Goal: Transaction & Acquisition: Book appointment/travel/reservation

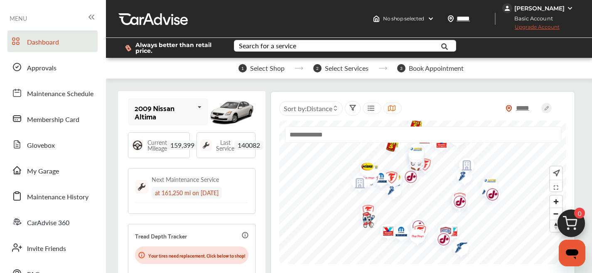
drag, startPoint x: 353, startPoint y: 162, endPoint x: 358, endPoint y: 189, distance: 27.8
click at [358, 189] on img "Map marker" at bounding box center [357, 184] width 22 height 26
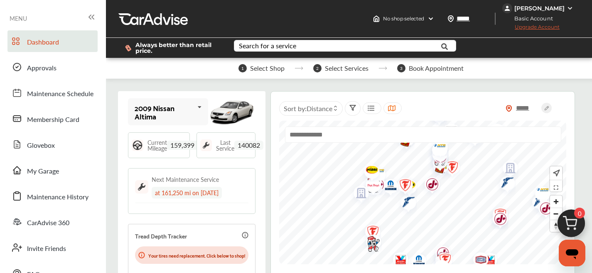
click at [370, 169] on img "Map marker" at bounding box center [369, 171] width 22 height 22
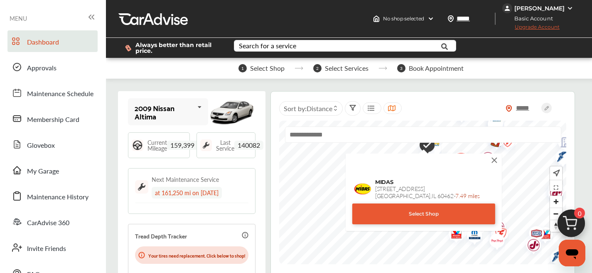
click at [400, 215] on div "Select Shop" at bounding box center [423, 213] width 143 height 21
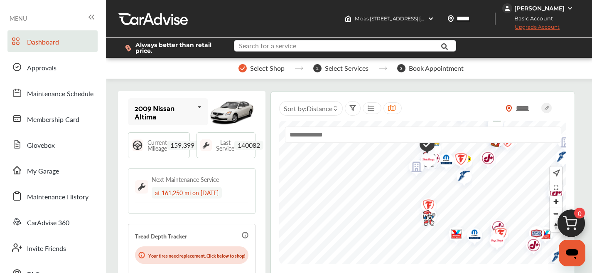
click at [336, 48] on input "text" at bounding box center [339, 46] width 209 height 13
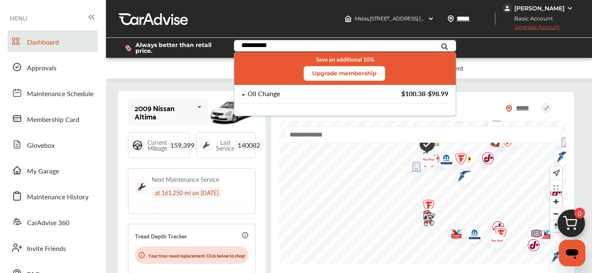
type input "**********"
click at [328, 98] on div "Oil Change $100.38 - $98.99" at bounding box center [345, 97] width 206 height 14
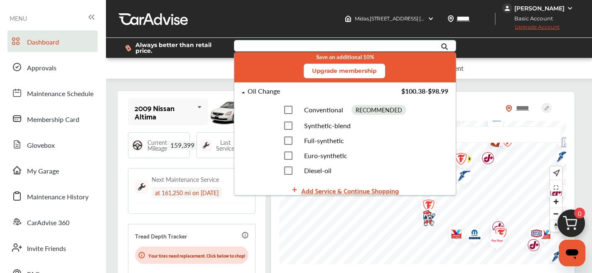
scroll to position [8, 0]
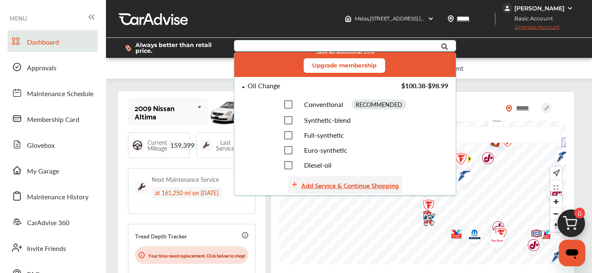
click at [355, 182] on div "Add Service & Continue Shopping" at bounding box center [350, 184] width 98 height 11
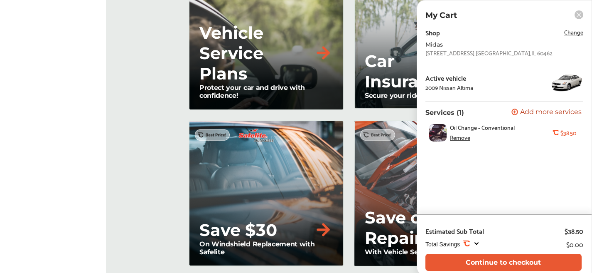
scroll to position [1144, 0]
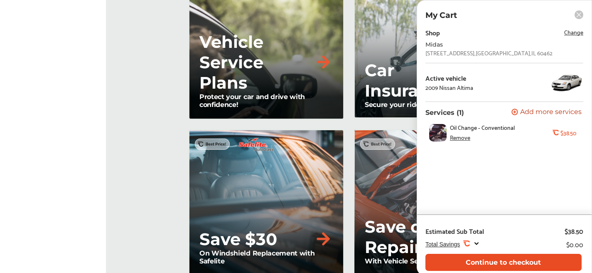
click at [542, 262] on button "Continue to checkout" at bounding box center [504, 262] width 156 height 17
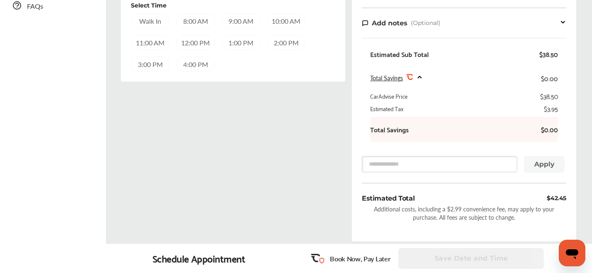
scroll to position [285, 0]
